Goal: Task Accomplishment & Management: Complete application form

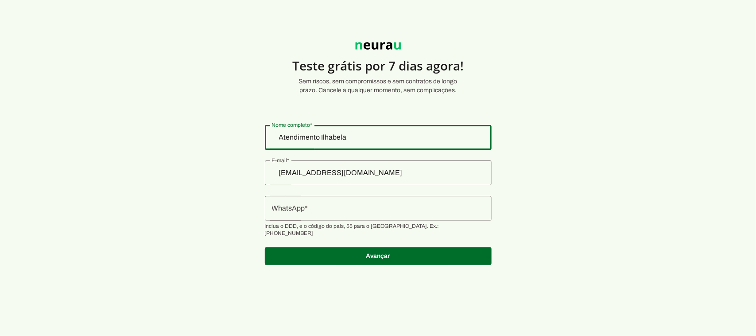
click at [366, 135] on input "Atendimento Ilhabela" at bounding box center [378, 137] width 213 height 11
drag, startPoint x: 372, startPoint y: 140, endPoint x: 202, endPoint y: 109, distance: 172.5
click at [202, 111] on section "Teste grátis por 7 dias agora! Sem riscos, sem compromissos e sem contratos de …" at bounding box center [378, 148] width 756 height 254
type input "[EMAIL_ADDRESS][DOMAIN_NAME]"
type md-outlined-text-field "[EMAIL_ADDRESS][DOMAIN_NAME]"
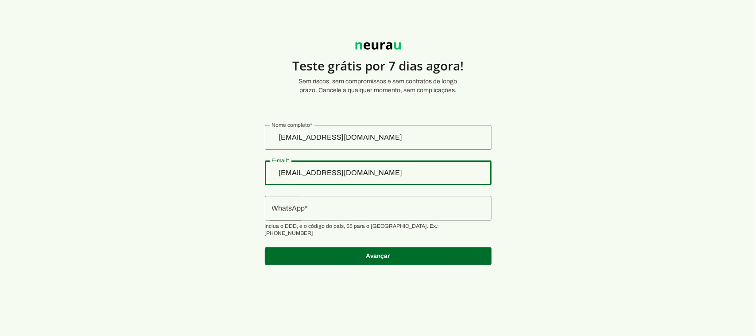
drag, startPoint x: 422, startPoint y: 173, endPoint x: 266, endPoint y: 159, distance: 157.1
click at [266, 159] on section "Teste grátis por 7 dias agora! Sem riscos, sem compromissos e sem contratos de …" at bounding box center [378, 148] width 756 height 254
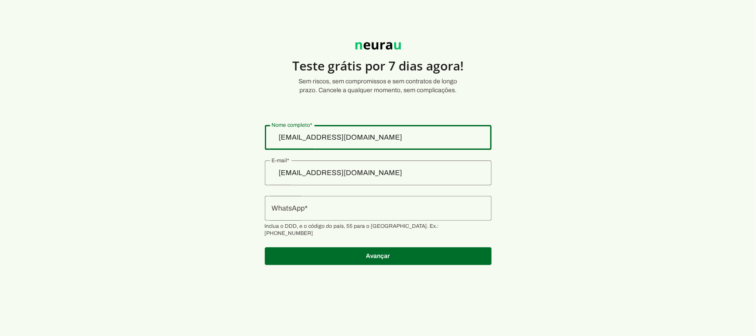
drag, startPoint x: 422, startPoint y: 136, endPoint x: 245, endPoint y: 123, distance: 177.7
click at [245, 123] on section "Teste grátis por 7 dias agora! Sem riscos, sem compromissos e sem contratos de …" at bounding box center [378, 148] width 756 height 254
drag, startPoint x: 351, startPoint y: 175, endPoint x: 415, endPoint y: 175, distance: 63.8
click at [355, 175] on input "[EMAIL_ADDRESS][DOMAIN_NAME]" at bounding box center [378, 172] width 213 height 11
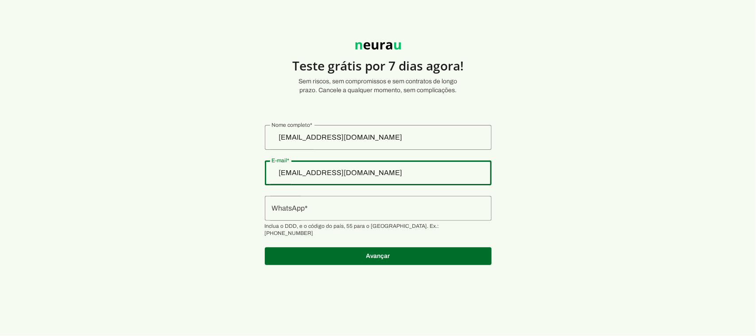
drag, startPoint x: 443, startPoint y: 175, endPoint x: 198, endPoint y: 127, distance: 250.6
click at [198, 127] on section "Teste grátis por 7 dias agora! Sem riscos, sem compromissos e sem contratos de …" at bounding box center [378, 148] width 756 height 254
drag, startPoint x: 566, startPoint y: 185, endPoint x: 450, endPoint y: 112, distance: 137.4
click at [563, 182] on section "Teste grátis por 7 dias agora! Sem riscos, sem compromissos e sem contratos de …" at bounding box center [378, 148] width 756 height 254
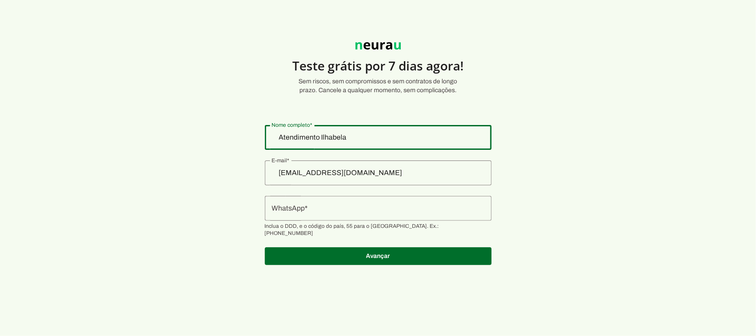
click at [394, 136] on input "Atendimento Ilhabela" at bounding box center [378, 137] width 213 height 11
click at [430, 174] on input "[EMAIL_ADDRESS][DOMAIN_NAME]" at bounding box center [378, 172] width 213 height 11
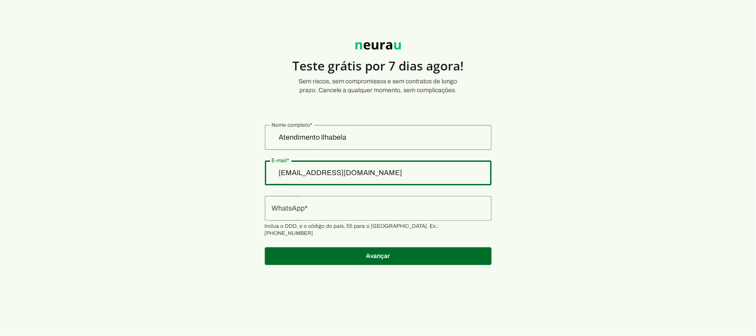
drag, startPoint x: 437, startPoint y: 174, endPoint x: 120, endPoint y: 174, distance: 317.2
click at [120, 174] on section "Teste grátis por 7 dias agora! Sem riscos, sem compromissos e sem contratos de …" at bounding box center [378, 148] width 756 height 254
click at [589, 169] on section "Teste grátis por 7 dias agora! Sem riscos, sem compromissos e sem contratos de …" at bounding box center [378, 148] width 756 height 254
drag, startPoint x: 420, startPoint y: 171, endPoint x: 431, endPoint y: 174, distance: 11.8
click at [422, 173] on input "[EMAIL_ADDRESS][DOMAIN_NAME]" at bounding box center [378, 172] width 213 height 11
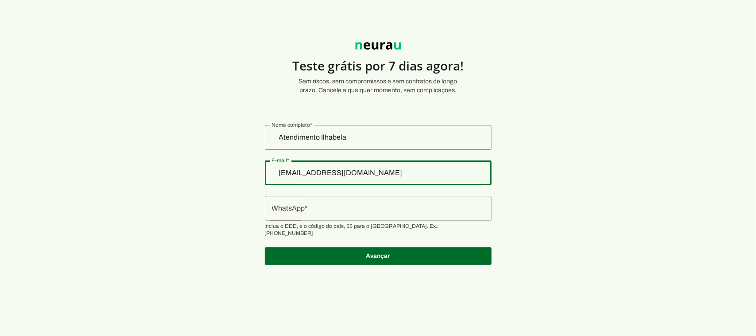
click at [432, 174] on input "[EMAIL_ADDRESS][DOMAIN_NAME]" at bounding box center [378, 172] width 213 height 11
drag, startPoint x: 406, startPoint y: 176, endPoint x: 425, endPoint y: 176, distance: 19.5
click at [407, 176] on input "[EMAIL_ADDRESS][DOMAIN_NAME]" at bounding box center [378, 172] width 213 height 11
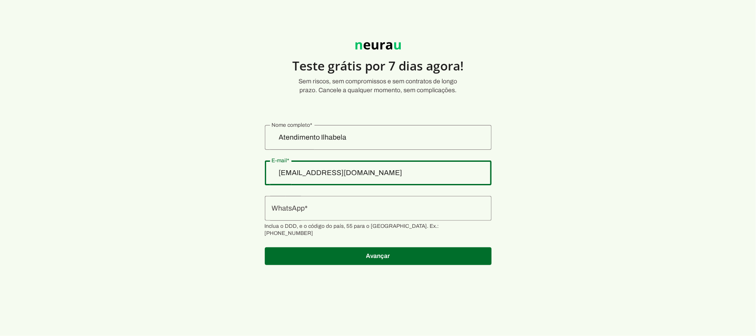
click at [425, 176] on input "[EMAIL_ADDRESS][DOMAIN_NAME]" at bounding box center [378, 172] width 213 height 11
drag, startPoint x: 425, startPoint y: 176, endPoint x: 217, endPoint y: 136, distance: 211.9
click at [217, 136] on section "Teste grátis por 7 dias agora! Sem riscos, sem compromissos e sem contratos de …" at bounding box center [378, 148] width 756 height 254
click at [167, 93] on section "Teste grátis por 7 dias agora! Sem riscos, sem compromissos e sem contratos de …" at bounding box center [378, 148] width 756 height 254
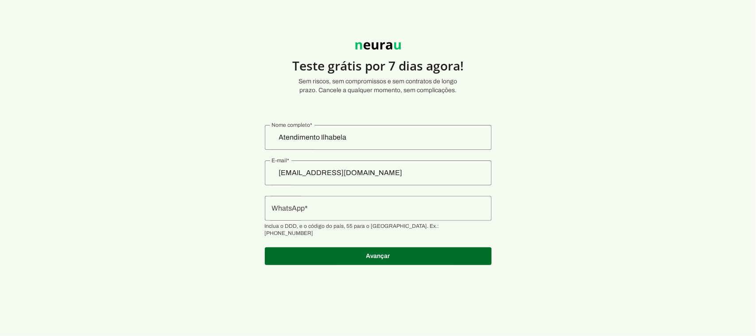
click at [364, 138] on input "Atendimento Ilhabela" at bounding box center [378, 137] width 213 height 11
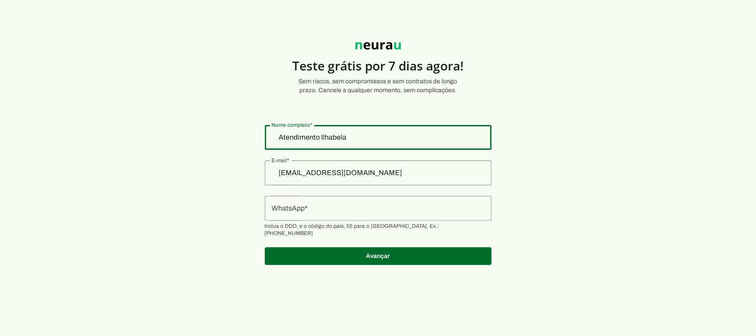
click at [449, 176] on input "[EMAIL_ADDRESS][DOMAIN_NAME]" at bounding box center [378, 172] width 213 height 11
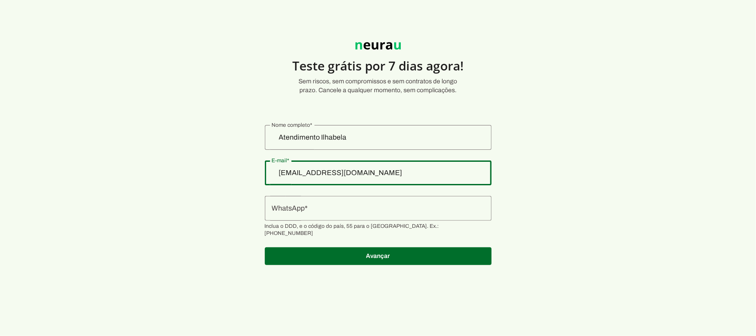
click at [382, 216] on div at bounding box center [378, 208] width 227 height 25
drag, startPoint x: 397, startPoint y: 173, endPoint x: 210, endPoint y: 165, distance: 187.1
click at [210, 165] on section "Teste grátis por 7 dias agora! Sem riscos, sem compromissos e sem contratos de …" at bounding box center [378, 148] width 756 height 254
click at [411, 171] on input "[EMAIL_ADDRESS][DOMAIN_NAME]" at bounding box center [378, 172] width 213 height 11
drag, startPoint x: 331, startPoint y: 159, endPoint x: 200, endPoint y: 156, distance: 130.7
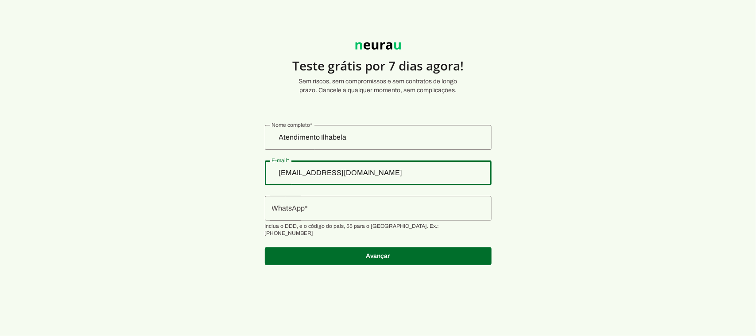
click at [200, 156] on section "Teste grátis por 7 dias agora! Sem riscos, sem compromissos e sem contratos de …" at bounding box center [378, 148] width 756 height 254
click at [377, 215] on div at bounding box center [378, 208] width 227 height 25
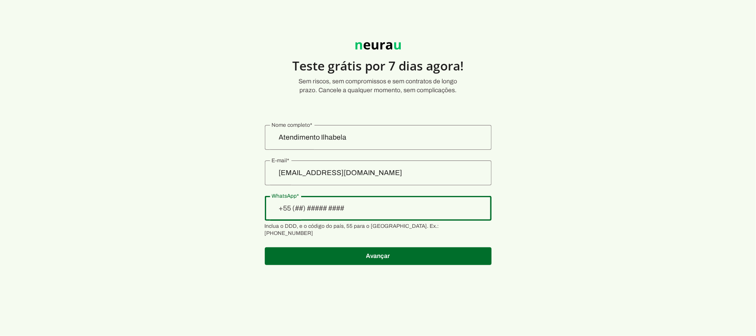
click at [582, 138] on section "Teste grátis por 7 dias agora! Sem riscos, sem compromissos e sem contratos de …" at bounding box center [378, 148] width 756 height 254
drag, startPoint x: 571, startPoint y: 136, endPoint x: 411, endPoint y: 70, distance: 173.8
click at [566, 134] on section "Teste grátis por 7 dias agora! Sem riscos, sem compromissos e sem contratos de …" at bounding box center [378, 148] width 756 height 254
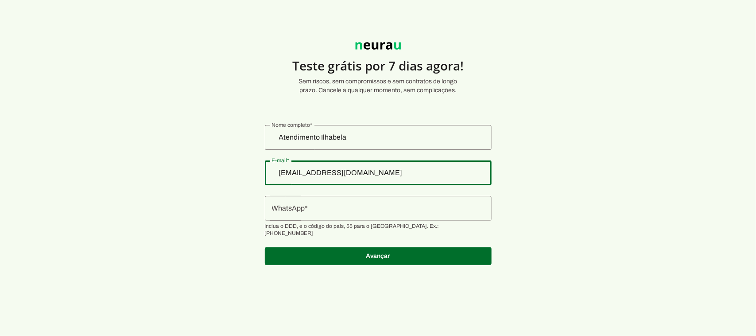
drag, startPoint x: 377, startPoint y: 155, endPoint x: 274, endPoint y: 155, distance: 103.2
click at [274, 155] on section "Teste grátis por 7 dias agora! Sem riscos, sem compromissos e sem contratos de …" at bounding box center [378, 148] width 756 height 254
click at [356, 249] on span at bounding box center [378, 255] width 227 height 21
click at [428, 165] on div "[EMAIL_ADDRESS][DOMAIN_NAME]" at bounding box center [378, 172] width 227 height 25
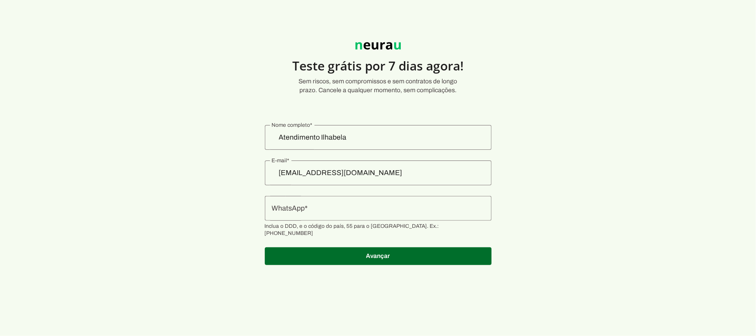
click at [202, 183] on section "Teste grátis por 7 dias agora! Sem riscos, sem compromissos e sem contratos de …" at bounding box center [378, 148] width 756 height 254
drag, startPoint x: 36, startPoint y: 92, endPoint x: 43, endPoint y: 73, distance: 19.8
click at [43, 73] on section "Teste grátis por 7 dias agora! Sem riscos, sem compromissos e sem contratos de …" at bounding box center [378, 148] width 756 height 254
drag, startPoint x: 237, startPoint y: 123, endPoint x: 258, endPoint y: 122, distance: 20.8
click at [238, 124] on section "Teste grátis por 7 dias agora! Sem riscos, sem compromissos e sem contratos de …" at bounding box center [378, 148] width 756 height 254
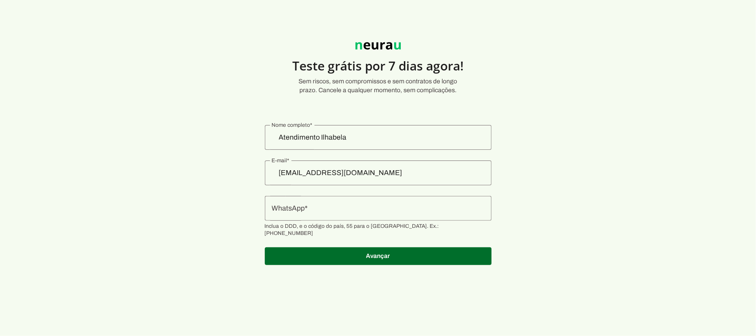
click at [385, 47] on img at bounding box center [378, 45] width 53 height 17
click at [184, 39] on section "Teste grátis por 7 dias agora! Sem riscos, sem compromissos e sem contratos de …" at bounding box center [378, 148] width 756 height 254
click at [144, 35] on section "Teste grátis por 7 dias agora! Sem riscos, sem compromissos e sem contratos de …" at bounding box center [378, 148] width 756 height 254
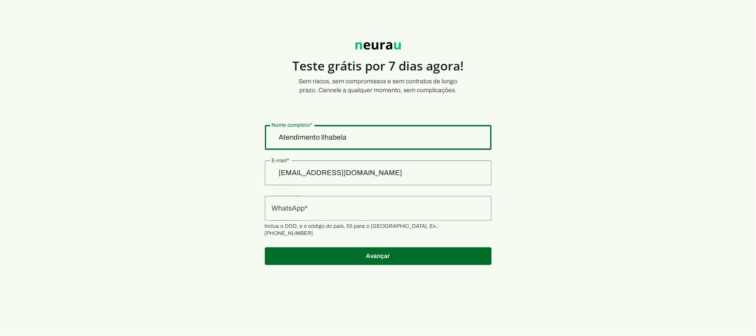
click at [365, 139] on input "Atendimento Ilhabela" at bounding box center [378, 137] width 213 height 11
drag, startPoint x: 380, startPoint y: 138, endPoint x: 239, endPoint y: 125, distance: 141.0
click at [239, 125] on section "Teste grátis por 7 dias agora! Sem riscos, sem compromissos e sem contratos de …" at bounding box center [378, 148] width 756 height 254
type input "financeiro@ilhabelamoveis.com.br"
type md-outlined-text-field "financeiro@ilhabelamoveis.com.br"
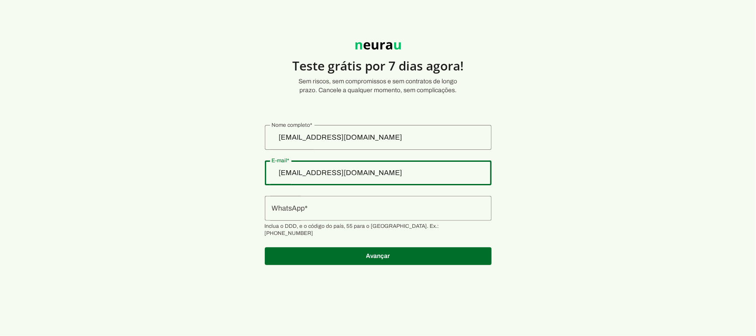
click at [408, 139] on input "financeiro@ilhabelamoveis.com.br" at bounding box center [378, 137] width 213 height 11
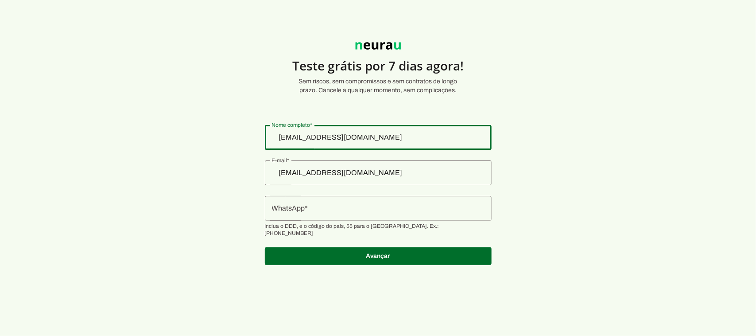
drag, startPoint x: 430, startPoint y: 137, endPoint x: 288, endPoint y: 114, distance: 143.7
click at [254, 116] on section "Teste grátis por 7 dias agora! Sem riscos, sem compromissos e sem contratos de …" at bounding box center [378, 148] width 756 height 254
click at [340, 133] on input "Nome completo" at bounding box center [378, 137] width 213 height 11
type input "ESTOFADOS ILHABELA EIRELI"
type md-outlined-text-field "ESTOFADOS ILHABELA EIRELI"
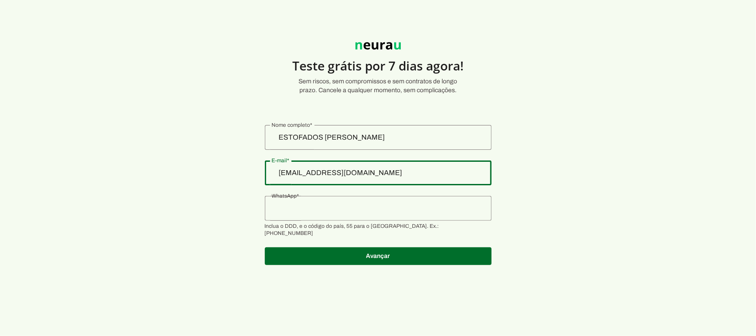
drag, startPoint x: 406, startPoint y: 173, endPoint x: 425, endPoint y: 171, distance: 19.6
click at [407, 173] on input "[EMAIL_ADDRESS][DOMAIN_NAME]" at bounding box center [378, 172] width 213 height 11
click at [364, 172] on input "[EMAIL_ADDRESS][DOMAIN_NAME]" at bounding box center [378, 172] width 213 height 11
click at [370, 172] on input "[EMAIL_ADDRESS][DOMAIN_NAME]" at bounding box center [378, 172] width 213 height 11
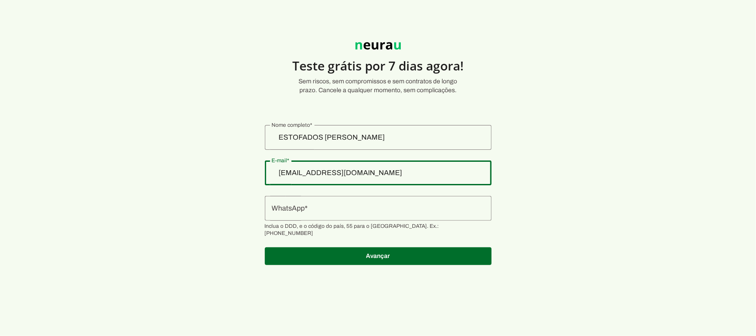
click at [370, 172] on input "[EMAIL_ADDRESS][DOMAIN_NAME]" at bounding box center [378, 172] width 213 height 11
click at [359, 209] on input "WhatsApp" at bounding box center [378, 208] width 213 height 11
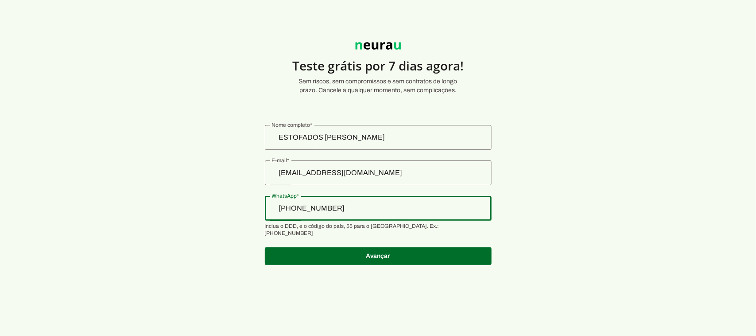
drag, startPoint x: 326, startPoint y: 209, endPoint x: 320, endPoint y: 209, distance: 5.3
click at [320, 209] on input "+55 (54) 9995-1268" at bounding box center [378, 208] width 213 height 11
type input "+55 (54) 9951-2681"
type md-outlined-text-field "+55 (54) 9951-2681"
click at [406, 247] on span at bounding box center [378, 255] width 227 height 21
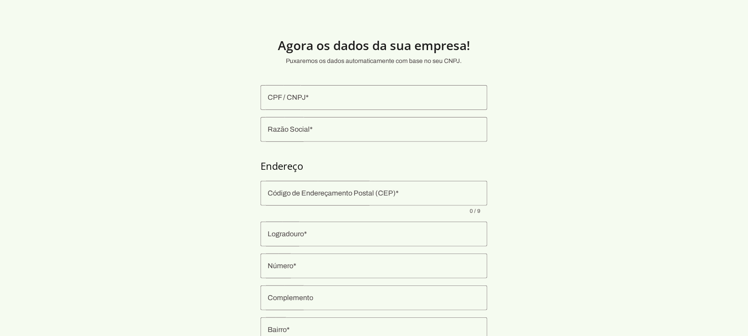
click at [124, 98] on section "Agora os dados da sua empresa! Puxaremos os dados automaticamente com base no s…" at bounding box center [374, 213] width 748 height 385
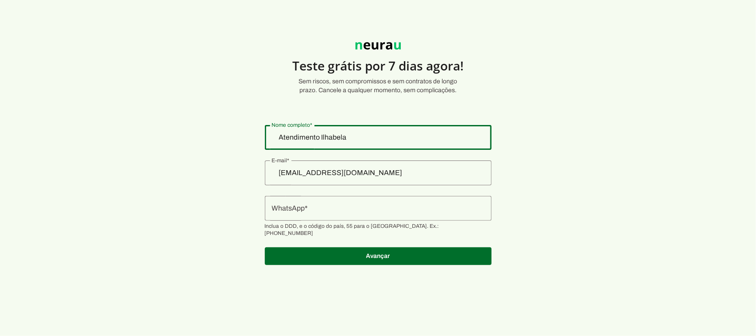
drag, startPoint x: 367, startPoint y: 138, endPoint x: 286, endPoint y: 127, distance: 81.9
click at [286, 127] on section "Teste grátis por 7 dias agora! Sem riscos, sem compromissos e sem contratos de …" at bounding box center [378, 148] width 756 height 254
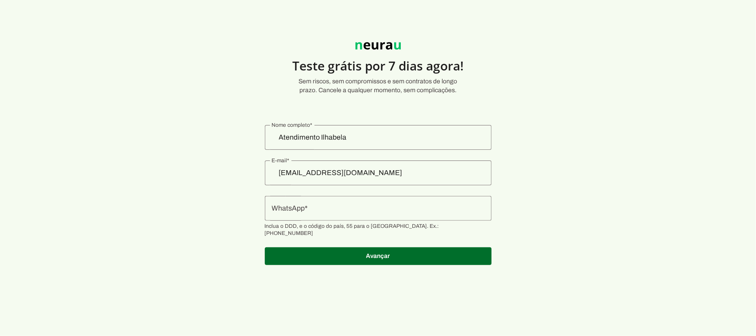
click at [377, 136] on input "Atendimento Ilhabela" at bounding box center [378, 137] width 213 height 11
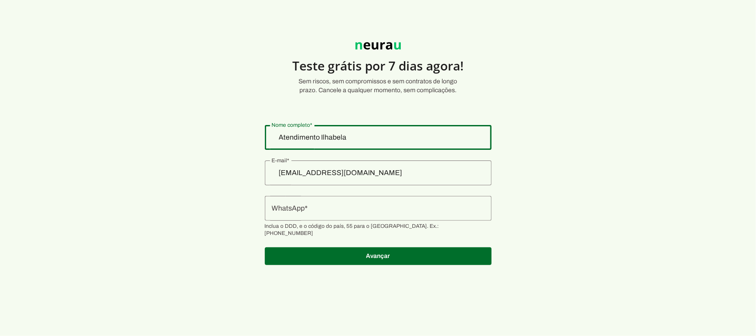
click at [377, 136] on input "Atendimento Ilhabela" at bounding box center [378, 137] width 213 height 11
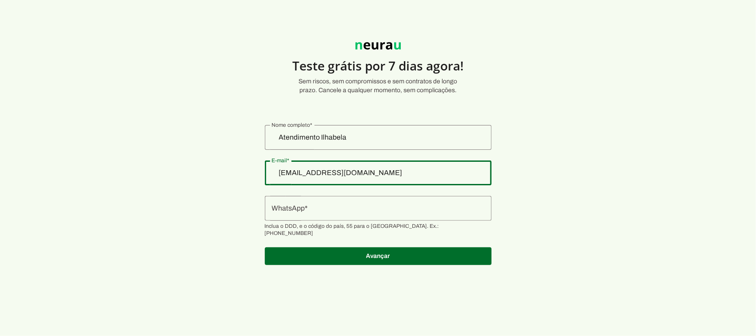
drag, startPoint x: 435, startPoint y: 169, endPoint x: 227, endPoint y: 164, distance: 207.8
click at [227, 164] on section "Teste grátis por 7 dias agora! Sem riscos, sem compromissos e sem contratos de …" at bounding box center [378, 148] width 756 height 254
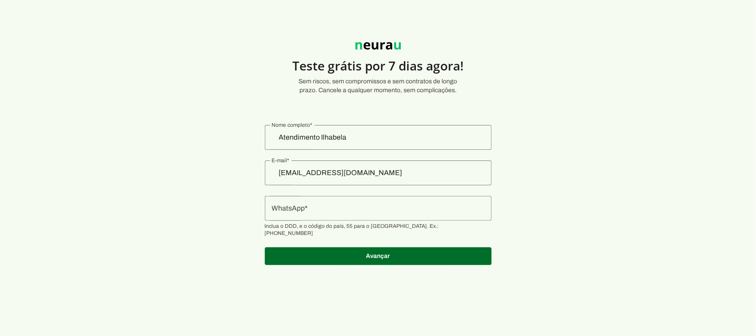
click at [623, 183] on section "Teste grátis por 7 dias agora! Sem riscos, sem compromissos e sem contratos de …" at bounding box center [378, 148] width 756 height 254
drag, startPoint x: 625, startPoint y: 182, endPoint x: 385, endPoint y: 128, distance: 246.1
click at [619, 182] on section "Teste grátis por 7 dias agora! Sem riscos, sem compromissos e sem contratos de …" at bounding box center [378, 148] width 756 height 254
click at [153, 45] on section "Teste grátis por 7 dias agora! Sem riscos, sem compromissos e sem contratos de …" at bounding box center [378, 148] width 756 height 254
drag, startPoint x: 679, startPoint y: 75, endPoint x: 649, endPoint y: 96, distance: 36.4
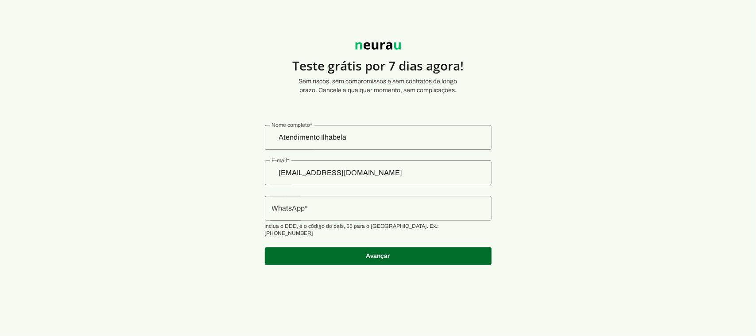
click at [679, 76] on section "Teste grátis por 7 dias agora! Sem riscos, sem compromissos e sem contratos de …" at bounding box center [378, 148] width 756 height 254
drag, startPoint x: 640, startPoint y: 105, endPoint x: 603, endPoint y: 118, distance: 39.9
click at [637, 109] on section "Teste grátis por 7 dias agora! Sem riscos, sem compromissos e sem contratos de …" at bounding box center [378, 148] width 756 height 254
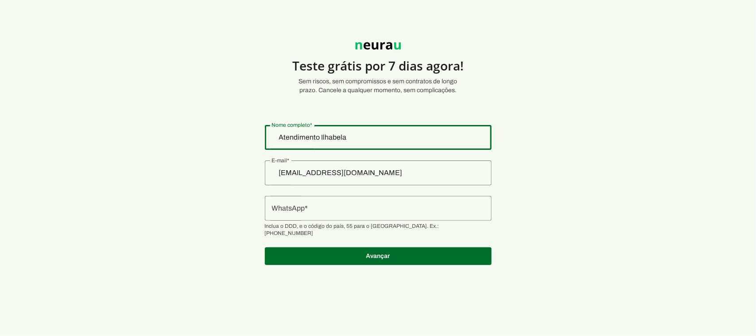
click at [370, 136] on input "Atendimento Ilhabela" at bounding box center [378, 137] width 213 height 11
click at [369, 137] on input "Atendimento Ilhabela" at bounding box center [378, 137] width 213 height 11
type input "financeiro"
type md-outlined-text-field "financeiro"
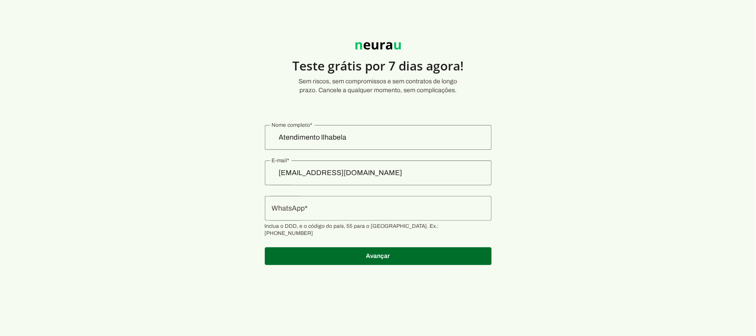
click at [375, 176] on input "[EMAIL_ADDRESS][DOMAIN_NAME]" at bounding box center [378, 172] width 213 height 11
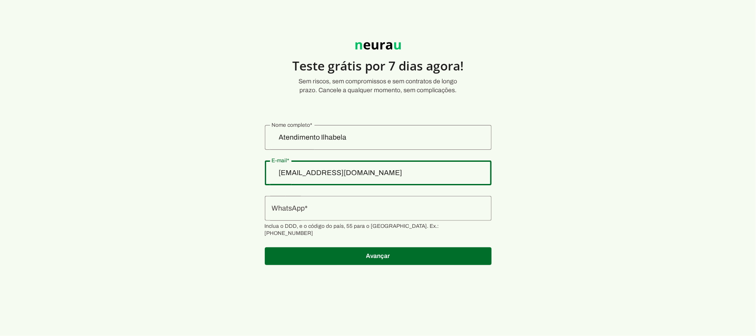
click at [385, 171] on input "[EMAIL_ADDRESS][DOMAIN_NAME]" at bounding box center [378, 172] width 213 height 11
drag, startPoint x: 422, startPoint y: 174, endPoint x: 416, endPoint y: 174, distance: 5.8
click at [416, 174] on input "[EMAIL_ADDRESS][DOMAIN_NAME]" at bounding box center [378, 172] width 213 height 11
drag, startPoint x: 416, startPoint y: 174, endPoint x: 261, endPoint y: 174, distance: 155.1
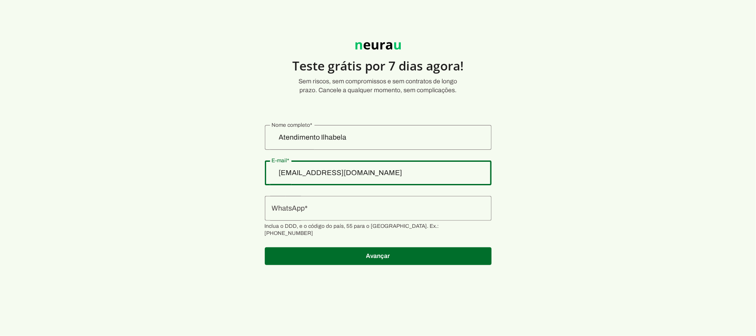
click at [261, 174] on section "Teste grátis por 7 dias agora! Sem riscos, sem compromissos e sem contratos de …" at bounding box center [378, 148] width 756 height 254
